Goal: Task Accomplishment & Management: Manage account settings

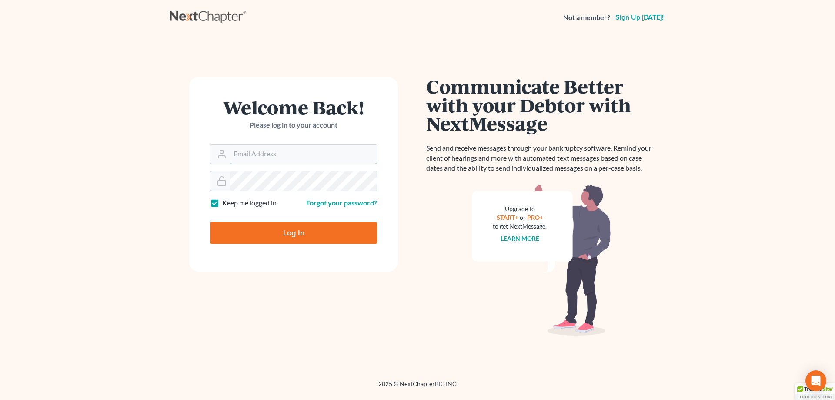
type input "[PERSON_NAME][EMAIL_ADDRESS][DOMAIN_NAME]"
click at [283, 234] on input "Log In" at bounding box center [293, 233] width 167 height 22
type input "Thinking..."
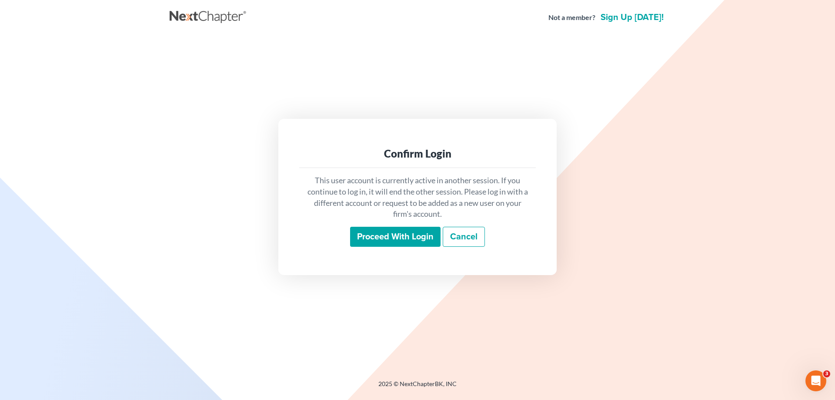
click at [395, 237] on input "Proceed with login" at bounding box center [395, 237] width 90 height 20
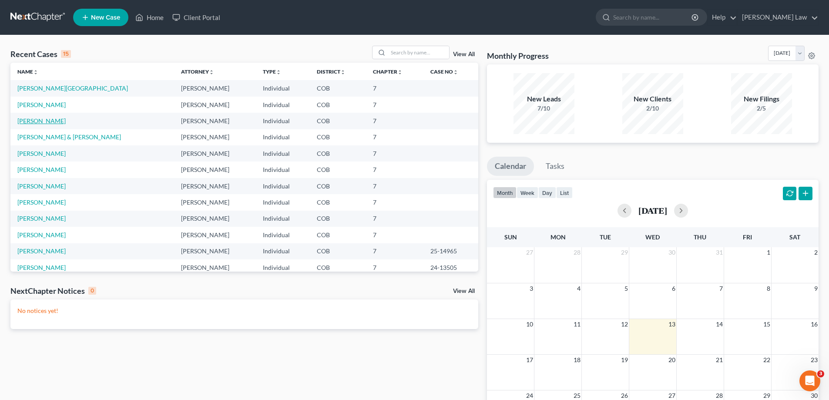
click at [35, 122] on link "Sanders, Noah" at bounding box center [41, 120] width 48 height 7
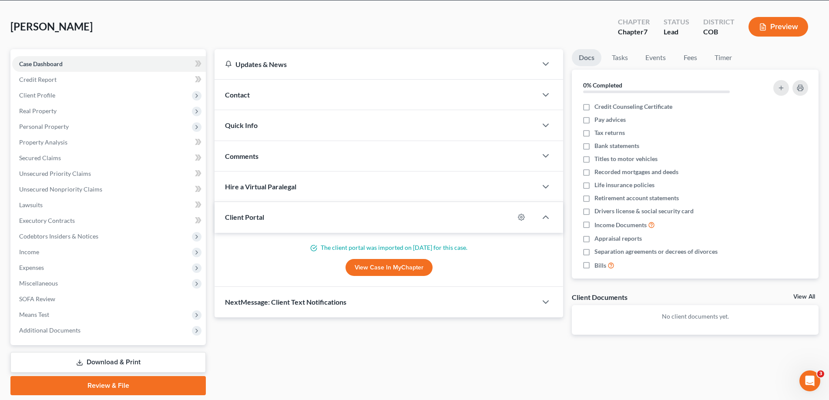
scroll to position [63, 0]
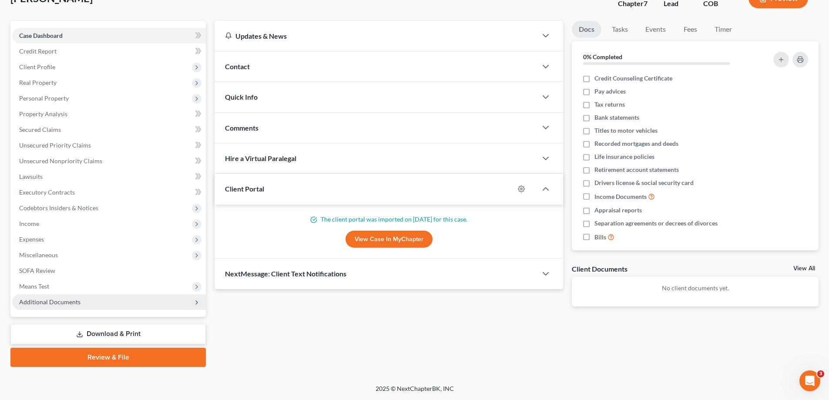
click at [58, 299] on span "Additional Documents" at bounding box center [49, 301] width 61 height 7
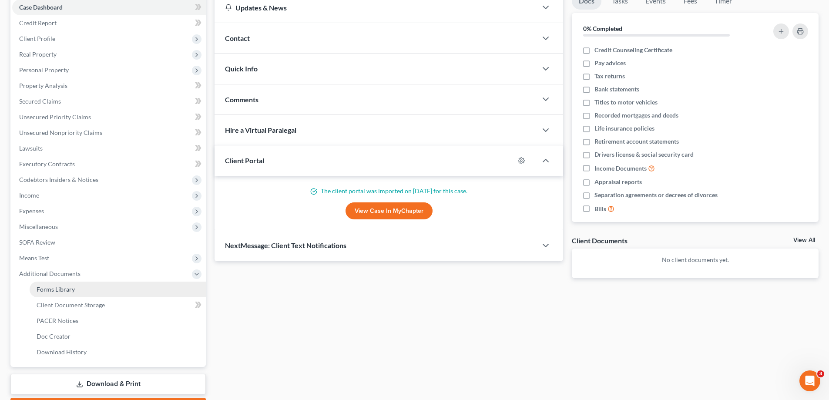
scroll to position [106, 0]
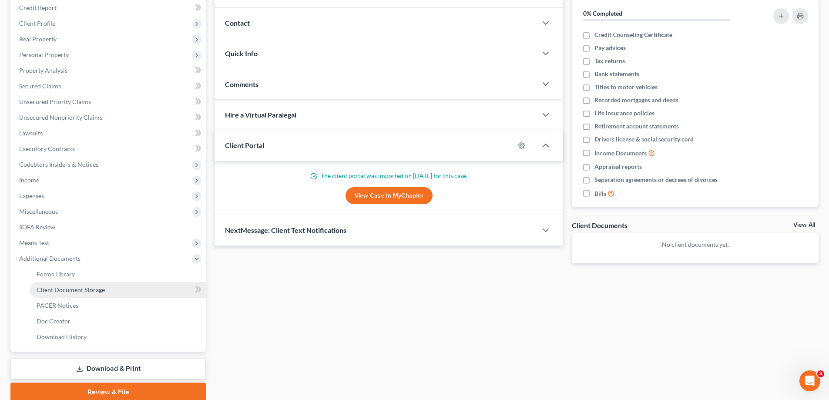
click at [73, 291] on span "Client Document Storage" at bounding box center [71, 289] width 68 height 7
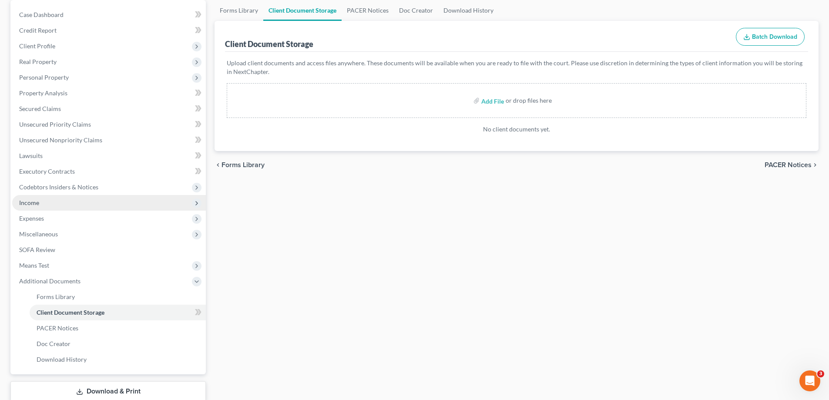
scroll to position [87, 0]
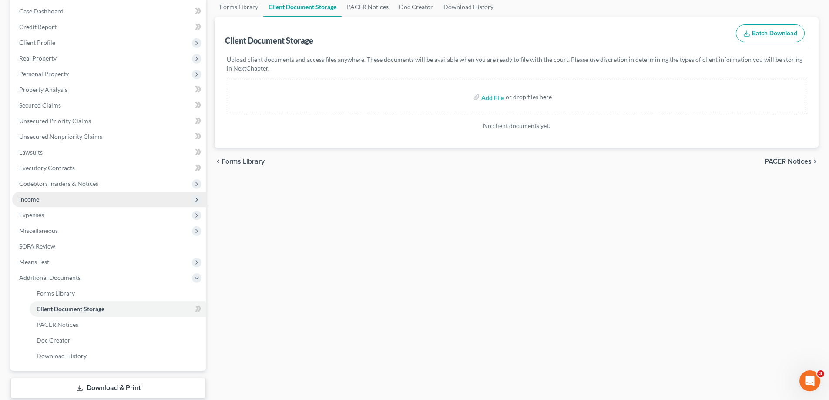
click at [34, 201] on span "Income" at bounding box center [29, 198] width 20 height 7
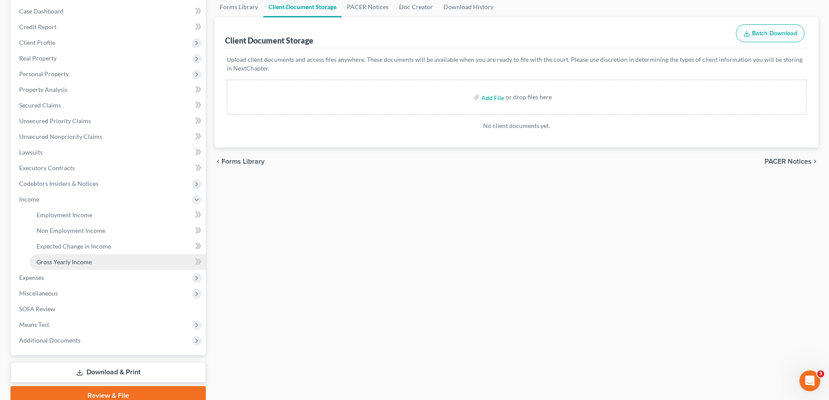
click at [67, 259] on span "Gross Yearly Income" at bounding box center [64, 261] width 55 height 7
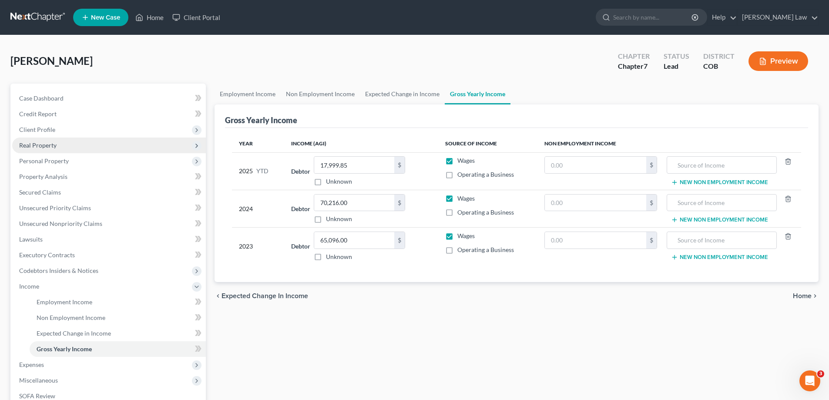
click at [53, 147] on span "Real Property" at bounding box center [37, 144] width 37 height 7
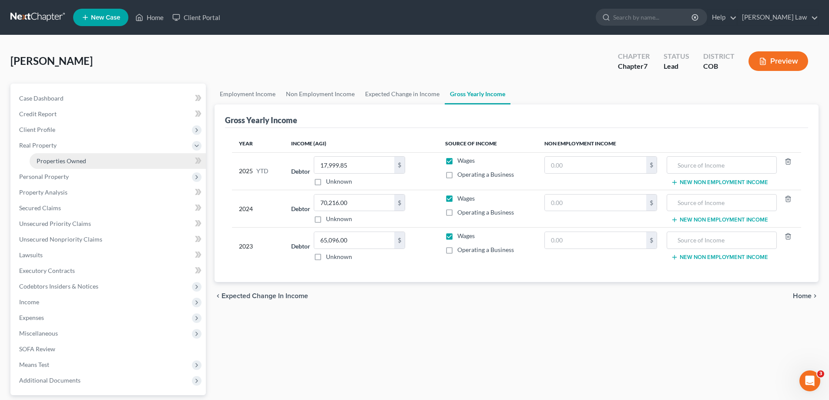
click at [57, 160] on span "Properties Owned" at bounding box center [62, 160] width 50 height 7
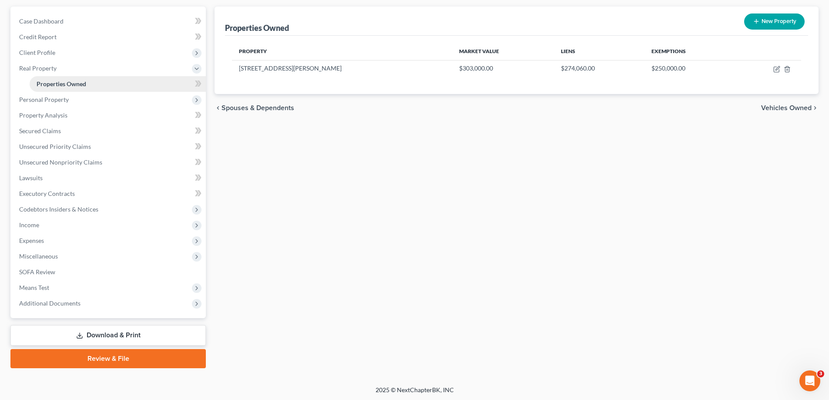
scroll to position [78, 0]
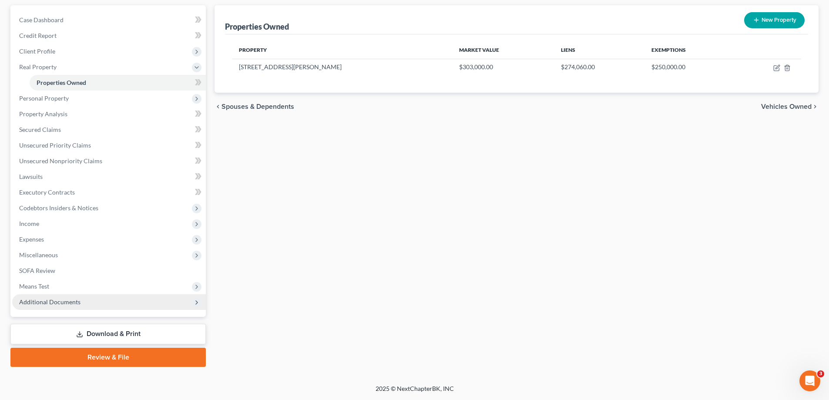
click at [67, 302] on span "Additional Documents" at bounding box center [49, 301] width 61 height 7
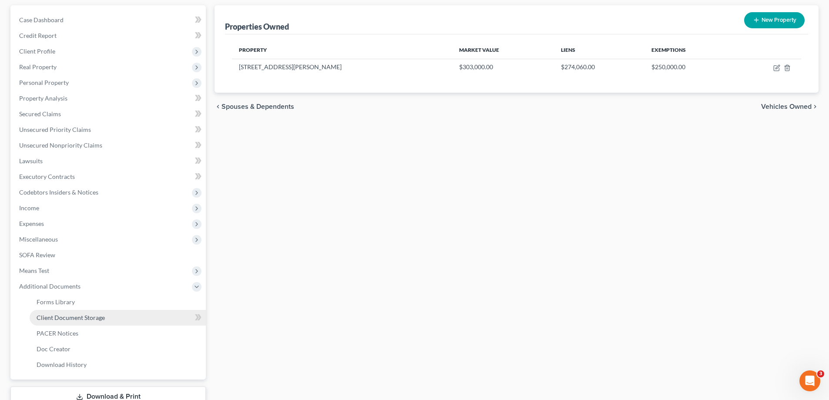
click at [77, 317] on span "Client Document Storage" at bounding box center [71, 317] width 68 height 7
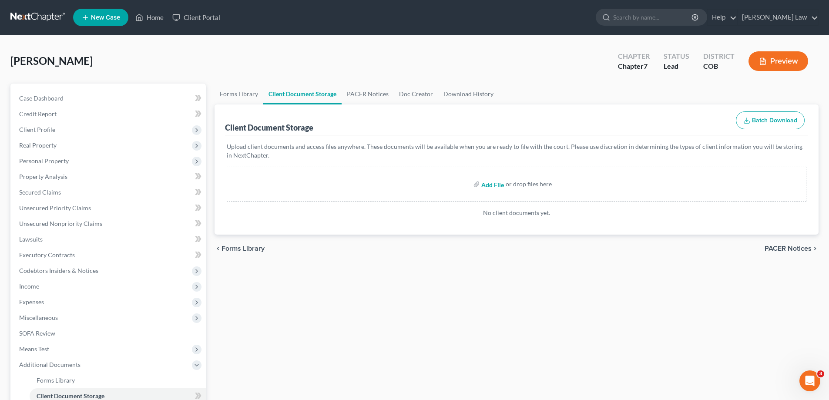
click at [488, 186] on input "file" at bounding box center [491, 184] width 21 height 16
type input "C:\fakepath\2025_NoahPayStubsCombined.pdf"
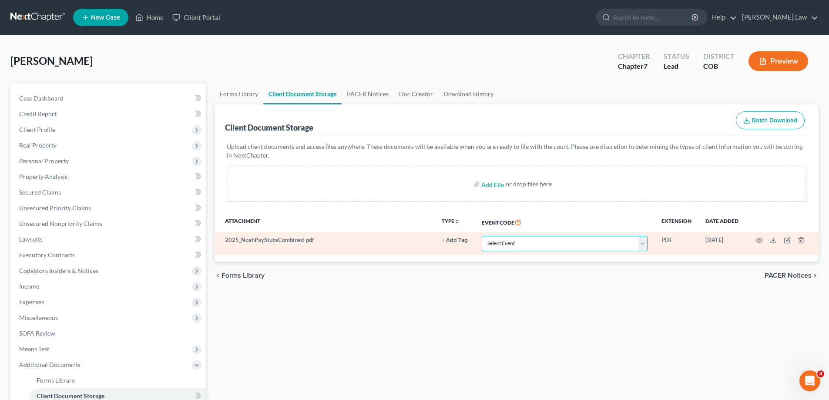
click at [644, 241] on select "Select Event 1009-1.1 Notice of Amendments 20 Largest Unsecured Creditors Amend…" at bounding box center [565, 243] width 166 height 15
select select "28"
click at [482, 236] on select "Select Event 1009-1.1 Notice of Amendments 20 Largest Unsecured Creditors Amend…" at bounding box center [565, 243] width 166 height 15
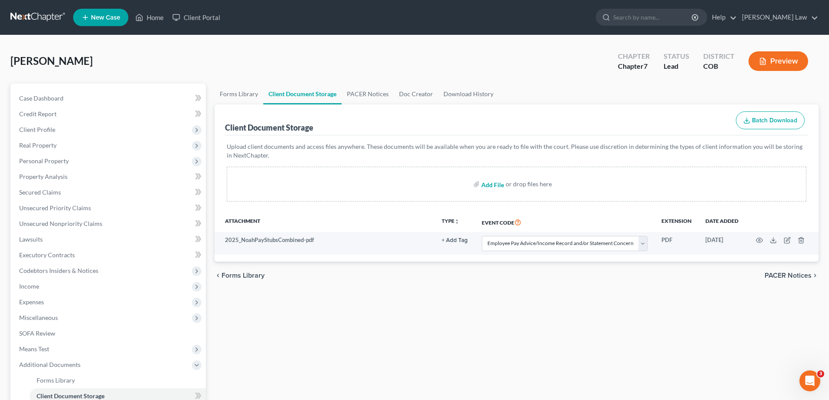
click at [492, 185] on input "file" at bounding box center [491, 184] width 21 height 16
type input "C:\fakepath\Sanders, Noah J 15317-CO-CC-039575942.pdf"
select select "28"
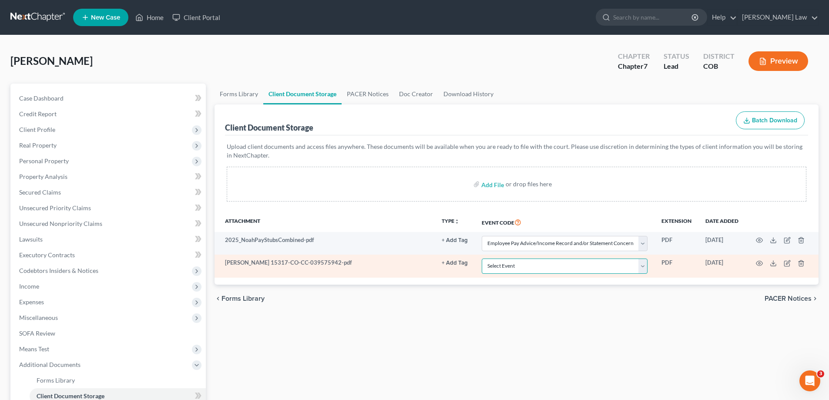
click at [641, 268] on select "Select Event 1009-1.1 Notice of Amendments 20 Largest Unsecured Creditors Amend…" at bounding box center [565, 265] width 166 height 15
select select "5"
click at [482, 258] on select "Select Event 1009-1.1 Notice of Amendments 20 Largest Unsecured Creditors Amend…" at bounding box center [565, 265] width 166 height 15
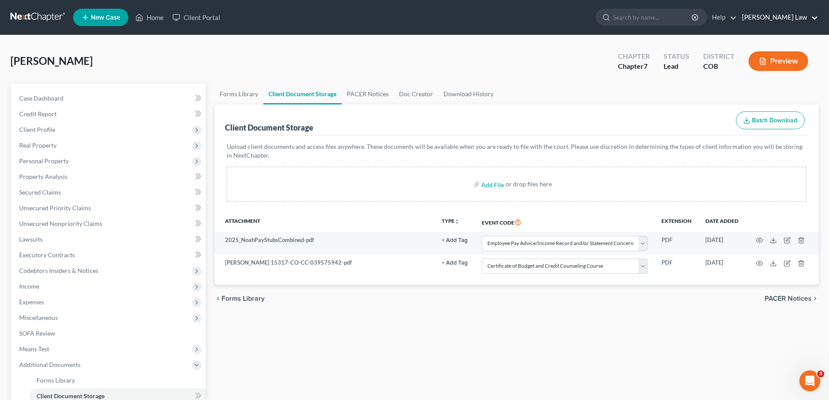
click at [789, 16] on link "Kinnaird Law" at bounding box center [777, 18] width 80 height 16
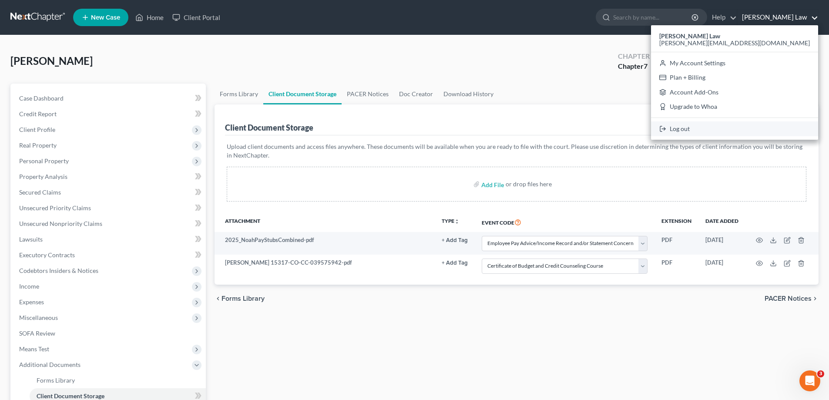
click at [762, 128] on link "Log out" at bounding box center [734, 128] width 167 height 15
